Goal: Task Accomplishment & Management: Manage account settings

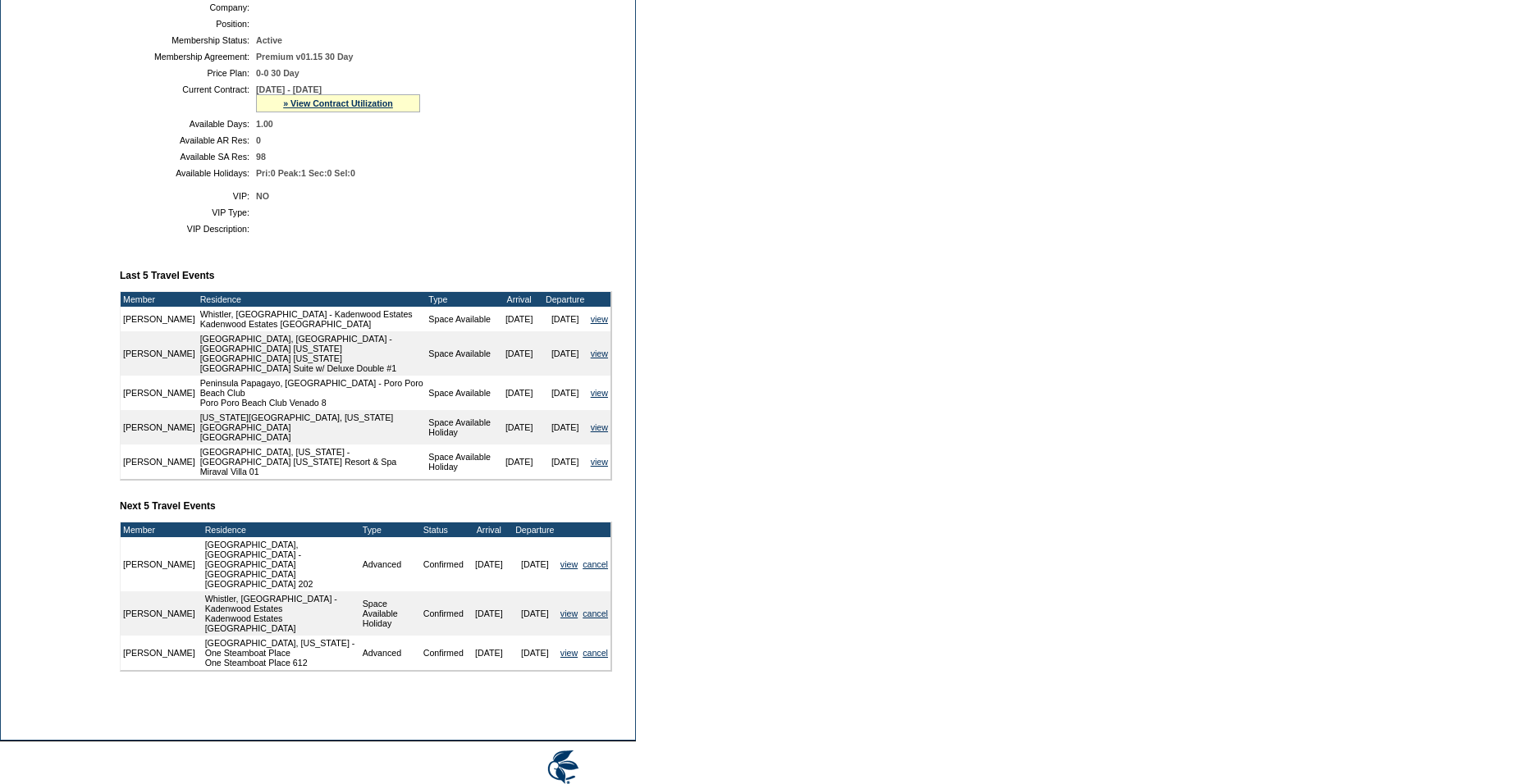
scroll to position [396, 0]
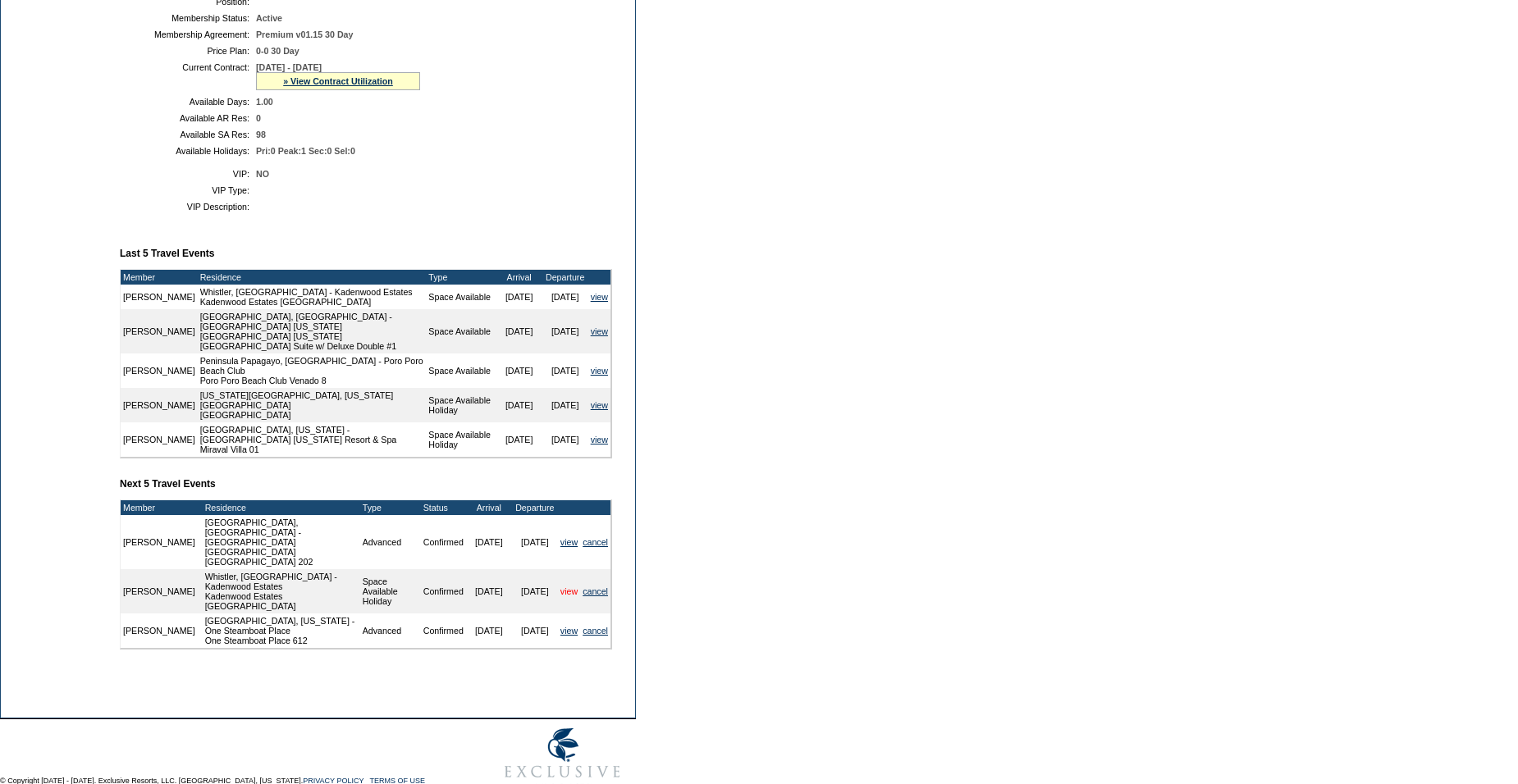
click at [564, 597] on link "view" at bounding box center [569, 591] width 17 height 10
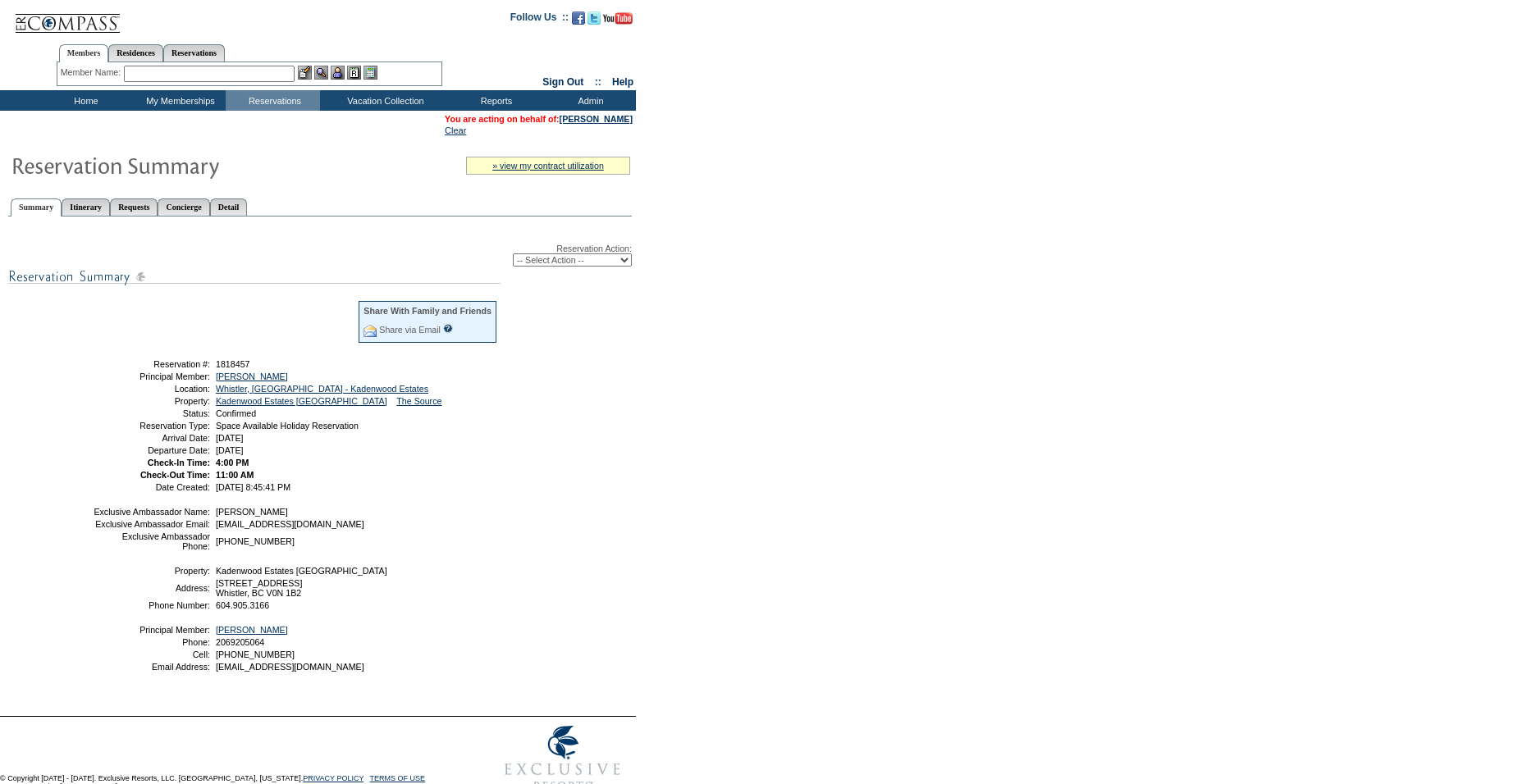
drag, startPoint x: 551, startPoint y: 261, endPoint x: 549, endPoint y: 272, distance: 11.2
click at [551, 261] on select "-- Select Action -- Modify Reservation Dates Modify Reservation Cost Modify Occ…" at bounding box center [572, 259] width 119 height 13
select select "ChangeDates"
click at [513, 257] on select "-- Select Action -- Modify Reservation Dates Modify Reservation Cost Modify Occ…" at bounding box center [572, 259] width 119 height 13
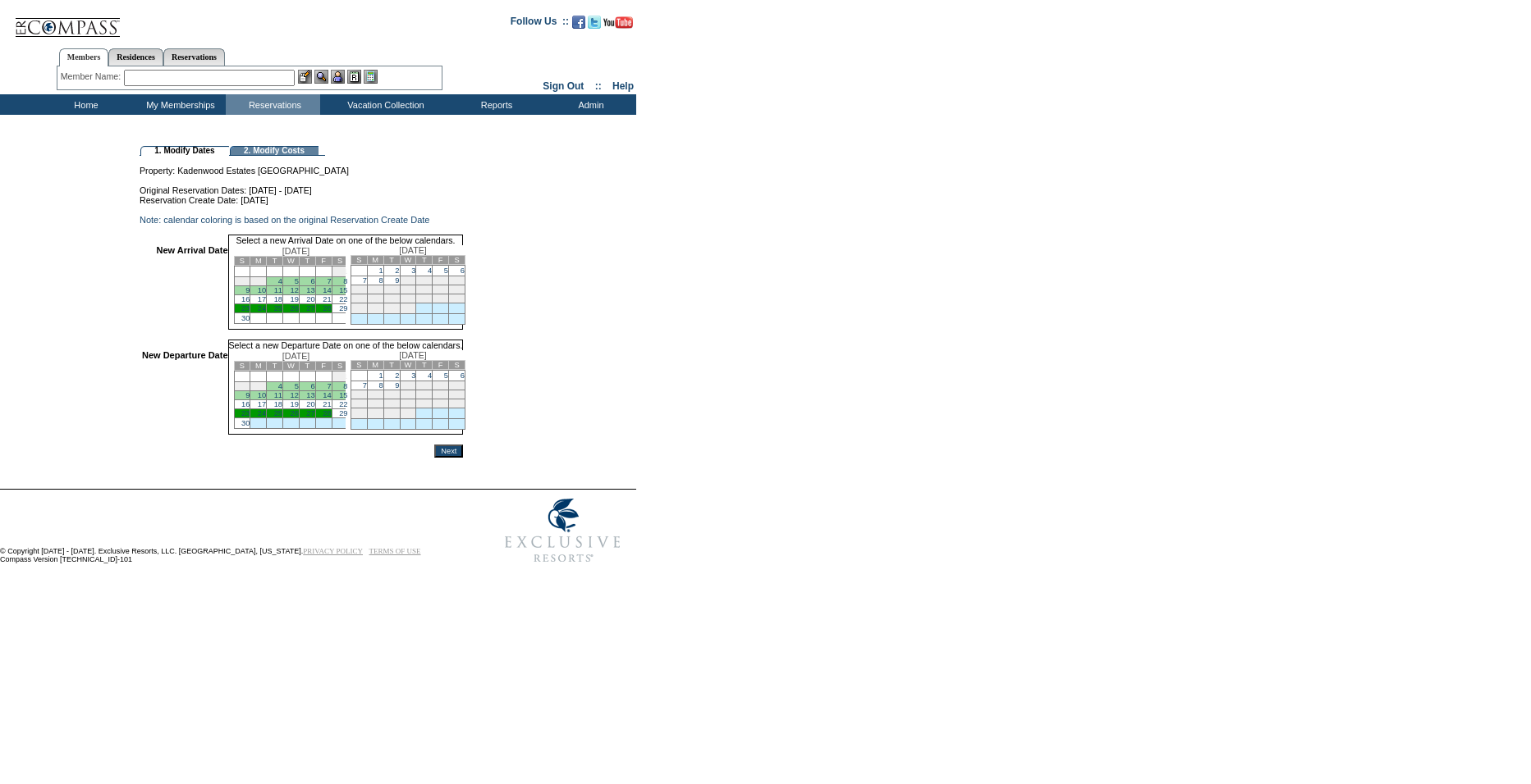
click at [299, 312] on link "26" at bounding box center [294, 308] width 8 height 8
